Goal: Information Seeking & Learning: Find specific fact

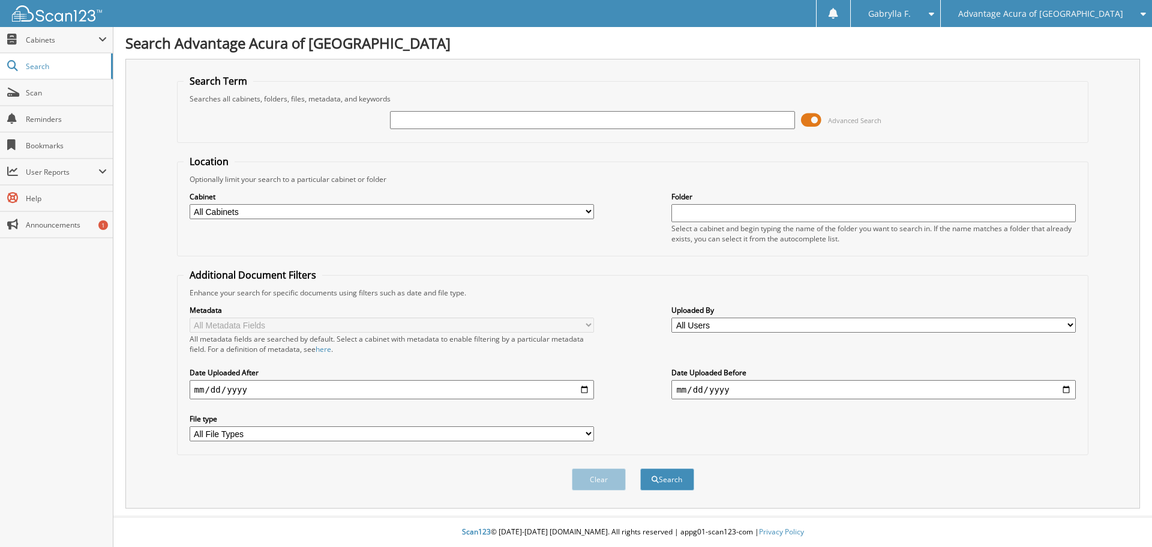
click at [445, 117] on input "text" at bounding box center [592, 120] width 404 height 18
type input "[PERSON_NAME]"
click at [640, 468] on button "Search" at bounding box center [667, 479] width 54 height 22
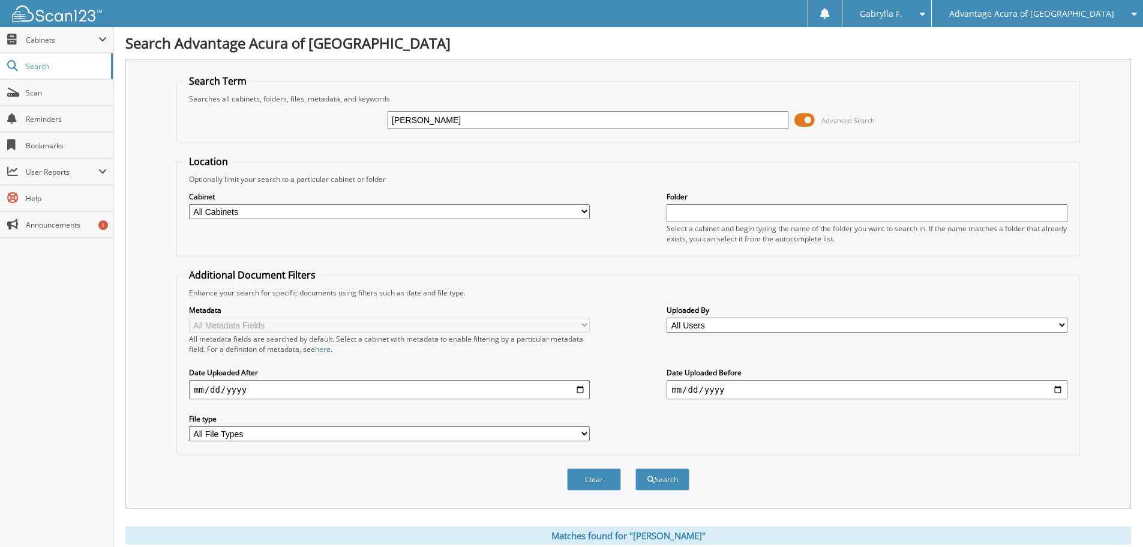
drag, startPoint x: 523, startPoint y: 120, endPoint x: 338, endPoint y: 116, distance: 185.5
click at [338, 116] on div "ELIZABETH ALINA WORTEL Advanced Search" at bounding box center [628, 120] width 891 height 32
click at [1043, 15] on span "Advantage Acura of [GEOGRAPHIC_DATA]" at bounding box center [1031, 13] width 165 height 7
click at [1043, 34] on link "Advantage Chevrolet of Bolingbrook" at bounding box center [1037, 37] width 211 height 21
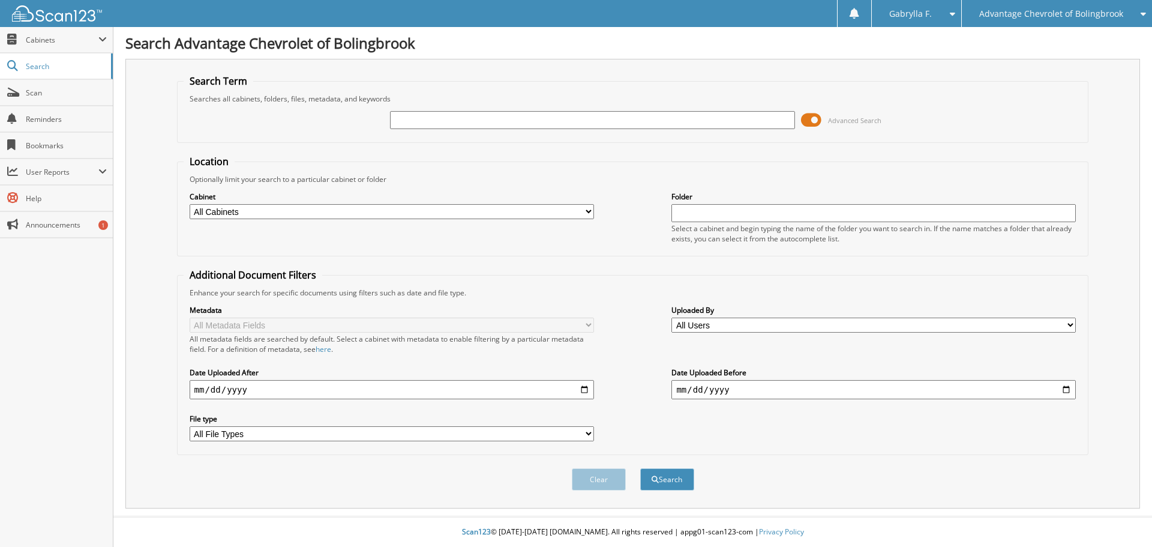
click at [420, 121] on input "text" at bounding box center [592, 120] width 404 height 18
type input "[PERSON_NAME]"
click at [667, 484] on button "Search" at bounding box center [667, 479] width 54 height 22
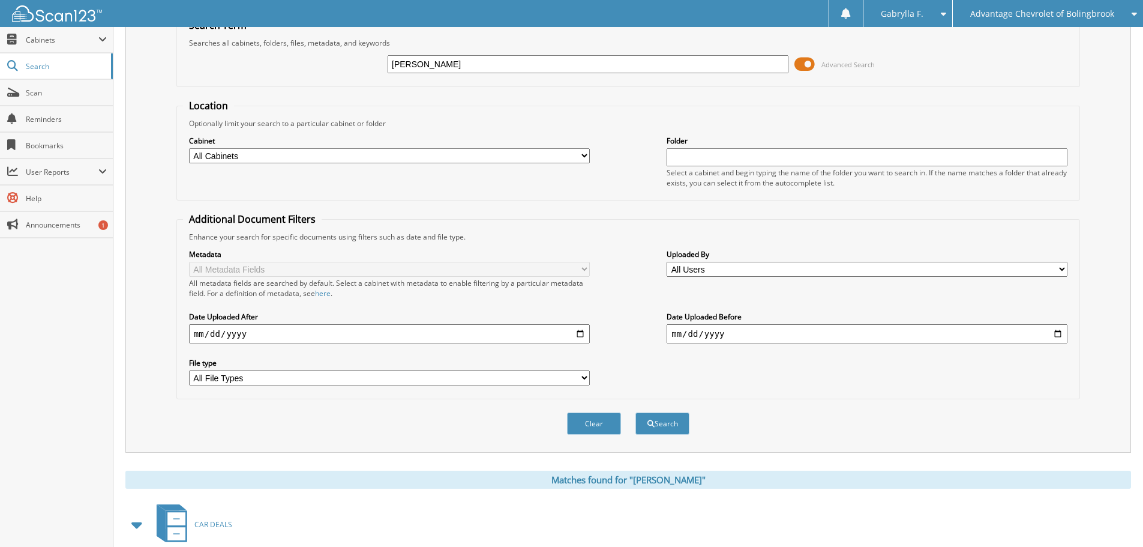
scroll to position [217, 0]
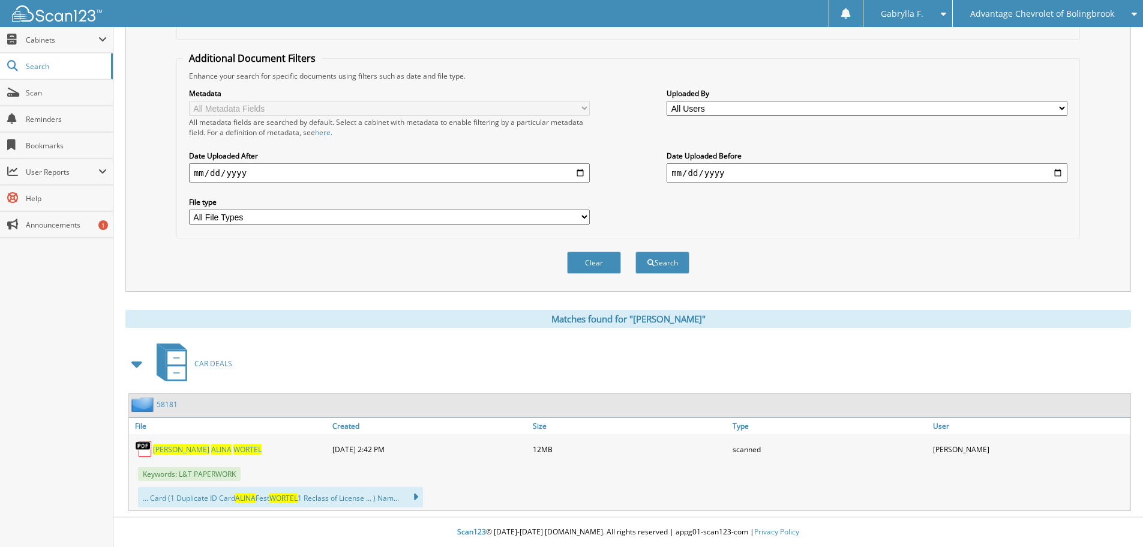
click at [418, 497] on icon at bounding box center [409, 496] width 17 height 17
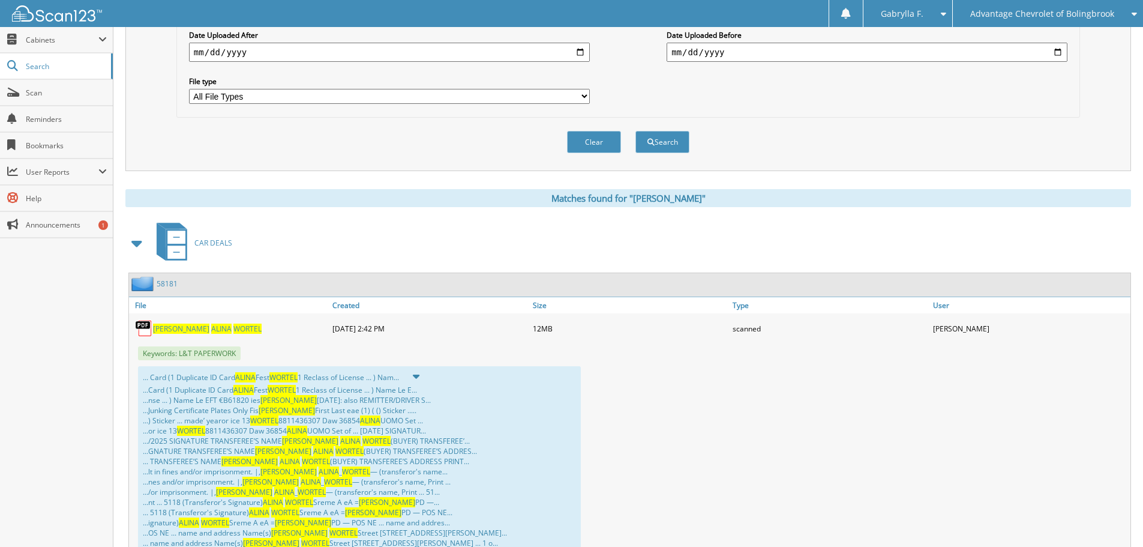
scroll to position [397, 0]
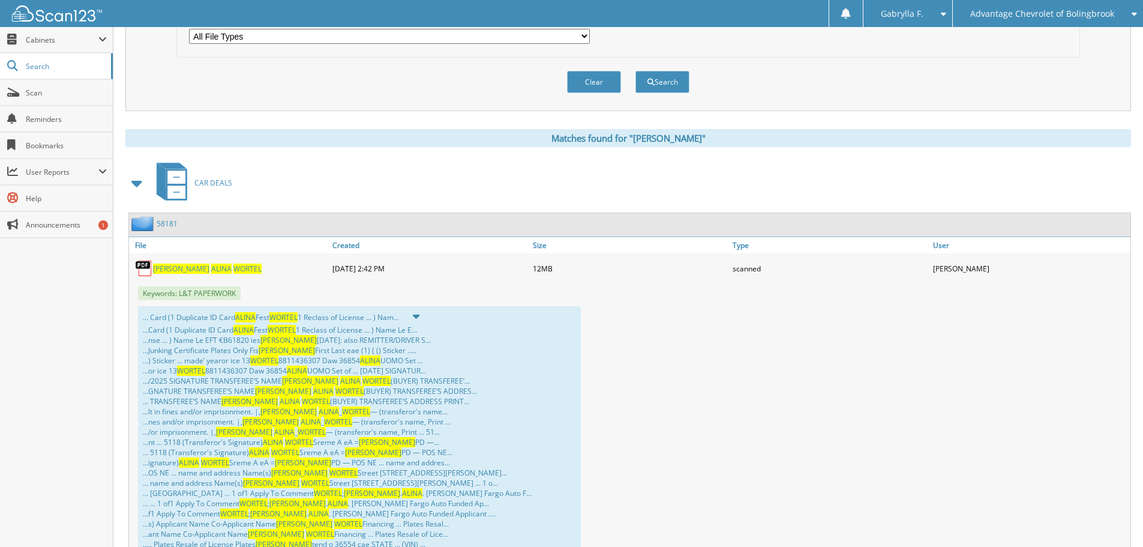
click at [179, 271] on span "[PERSON_NAME]" at bounding box center [181, 268] width 56 height 10
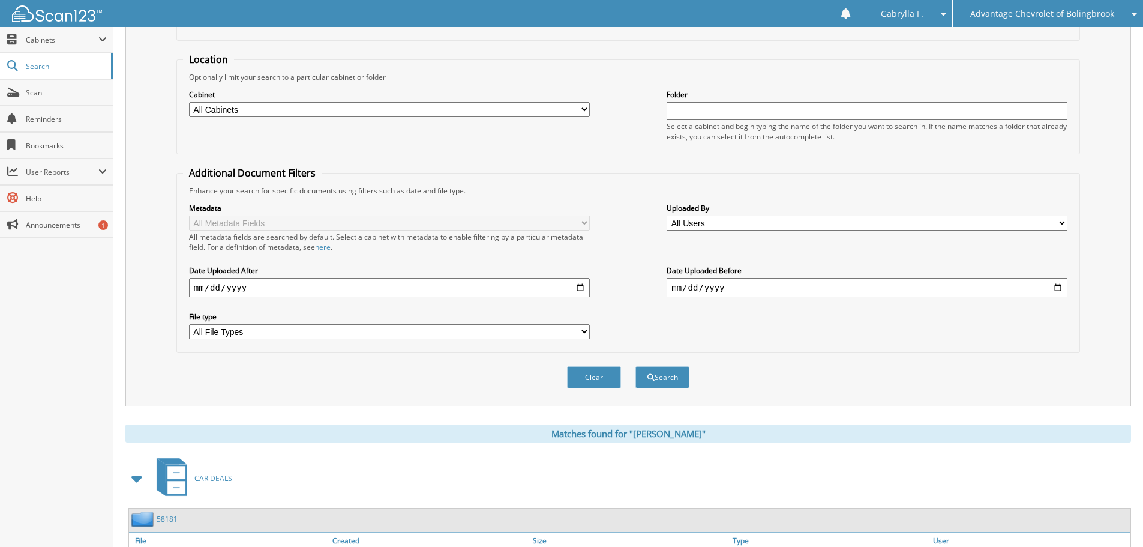
scroll to position [0, 0]
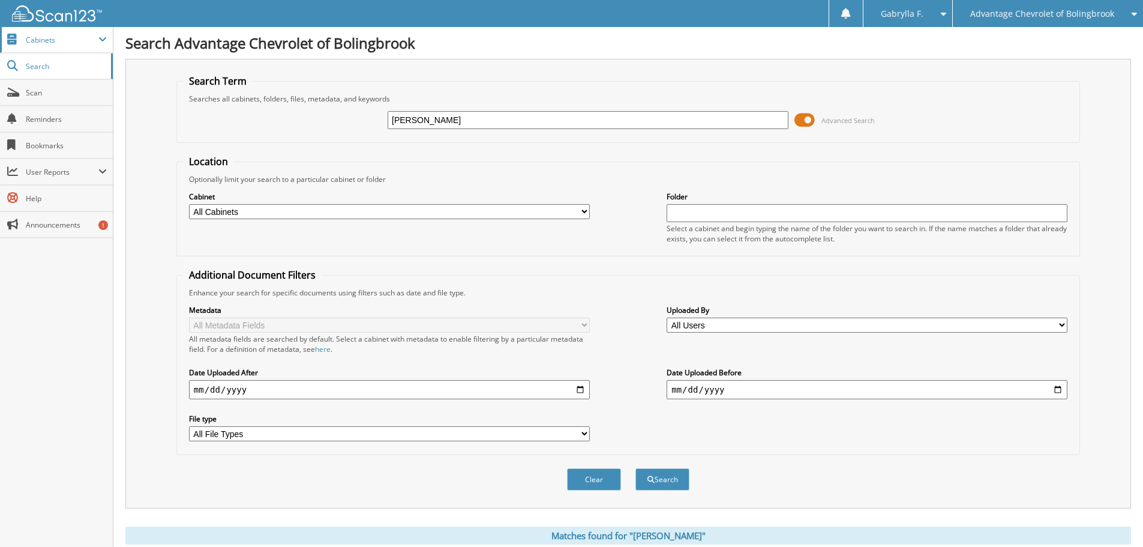
click at [29, 40] on span "Cabinets" at bounding box center [62, 40] width 73 height 10
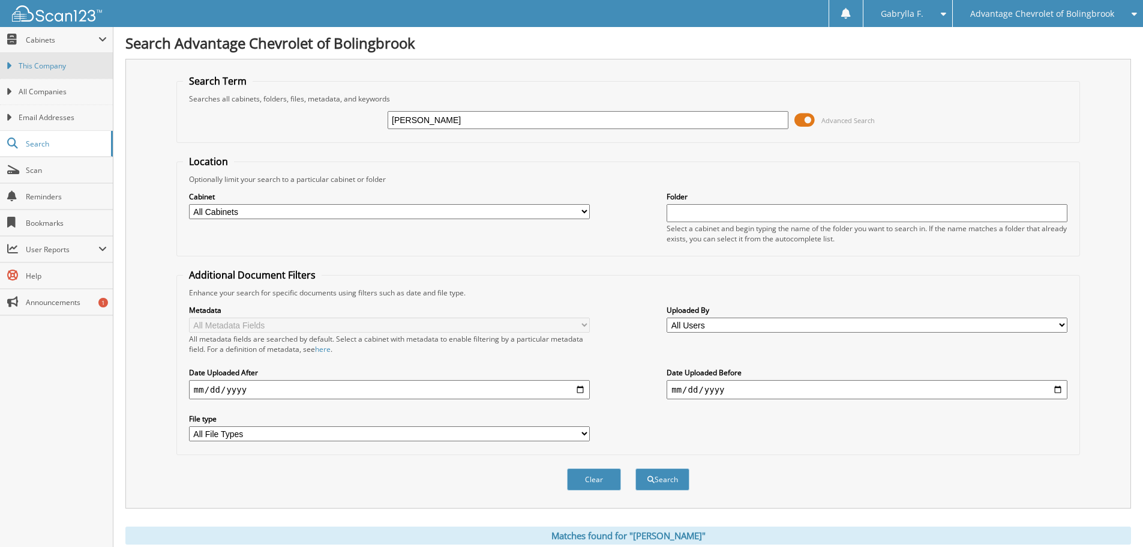
click at [35, 70] on span "This Company" at bounding box center [63, 66] width 88 height 11
